Goal: Task Accomplishment & Management: Manage account settings

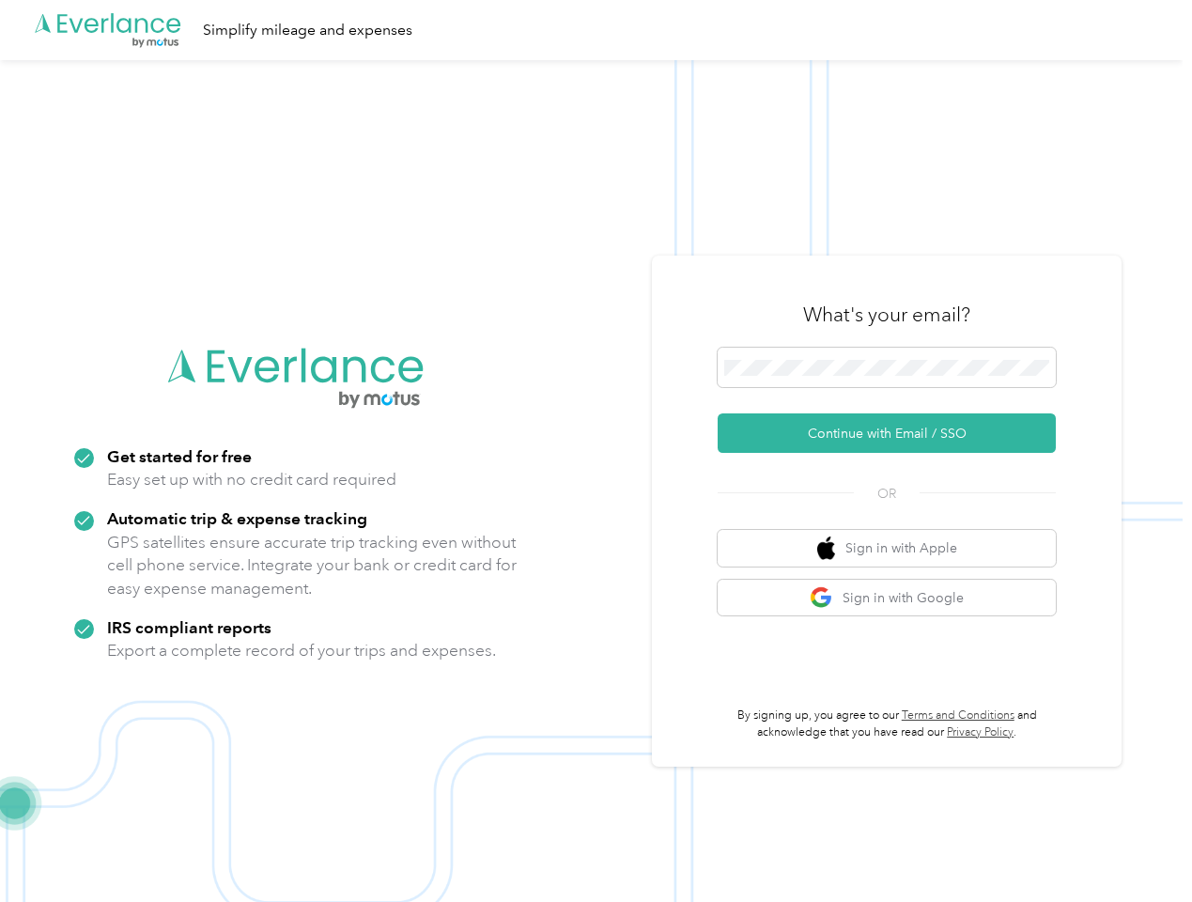
click at [596, 451] on img at bounding box center [591, 511] width 1183 height 902
click at [596, 30] on div ".cls-1 { fill: #00adee; } .cls-2 { fill: #fff; } .cls-3 { fill: #707372; } .cls…" at bounding box center [591, 30] width 1183 height 60
click at [894, 433] on button "Continue with Email / SSO" at bounding box center [887, 432] width 338 height 39
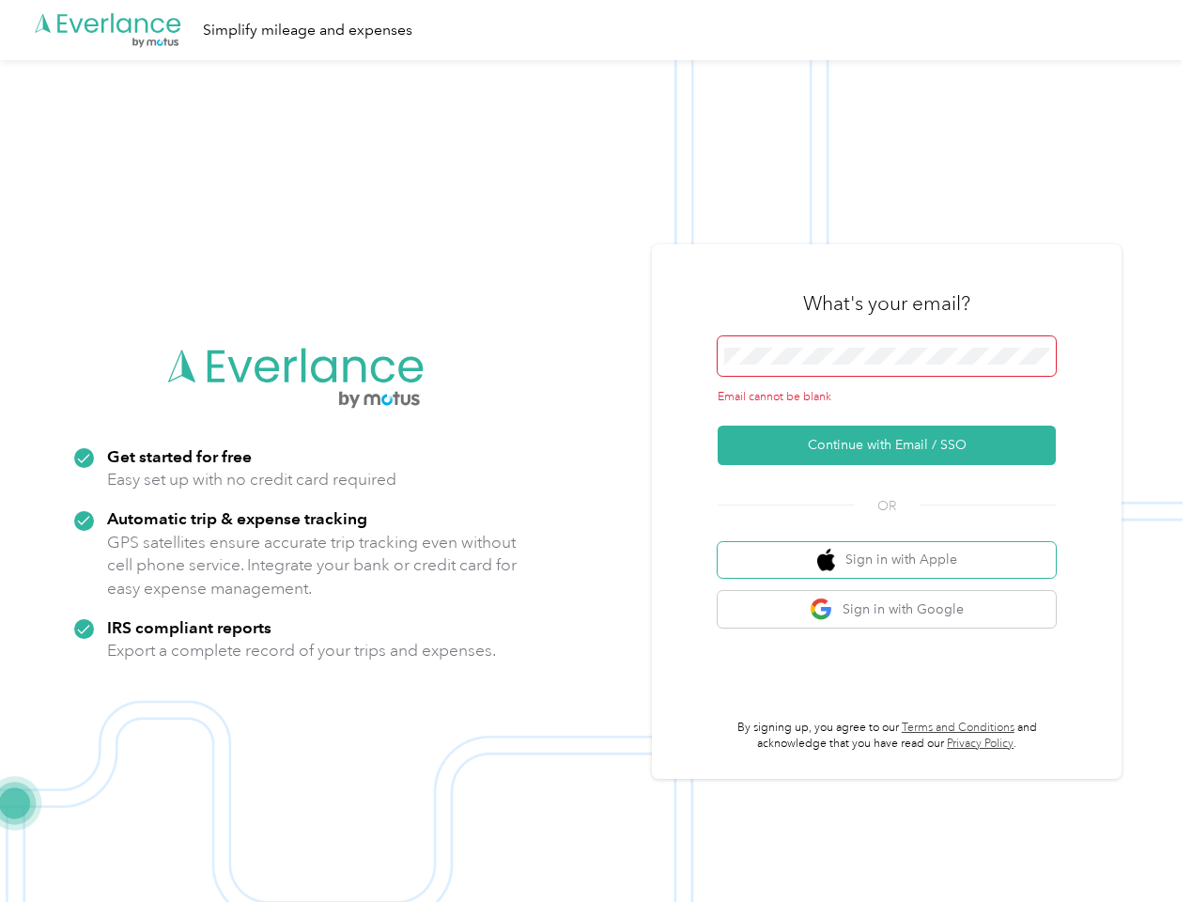
click at [894, 548] on button "Sign in with Apple" at bounding box center [887, 560] width 338 height 37
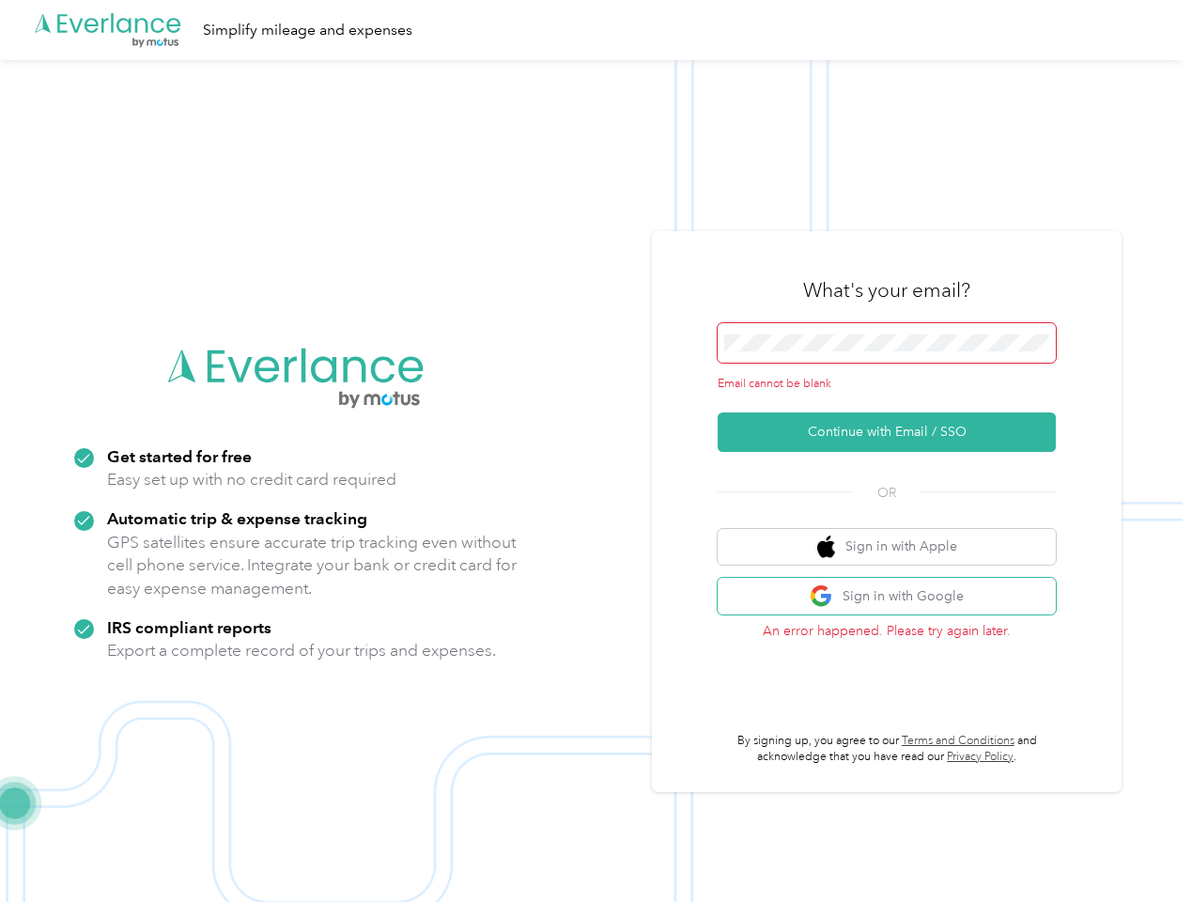
click at [894, 597] on button "Sign in with Google" at bounding box center [887, 596] width 338 height 37
